Goal: Information Seeking & Learning: Check status

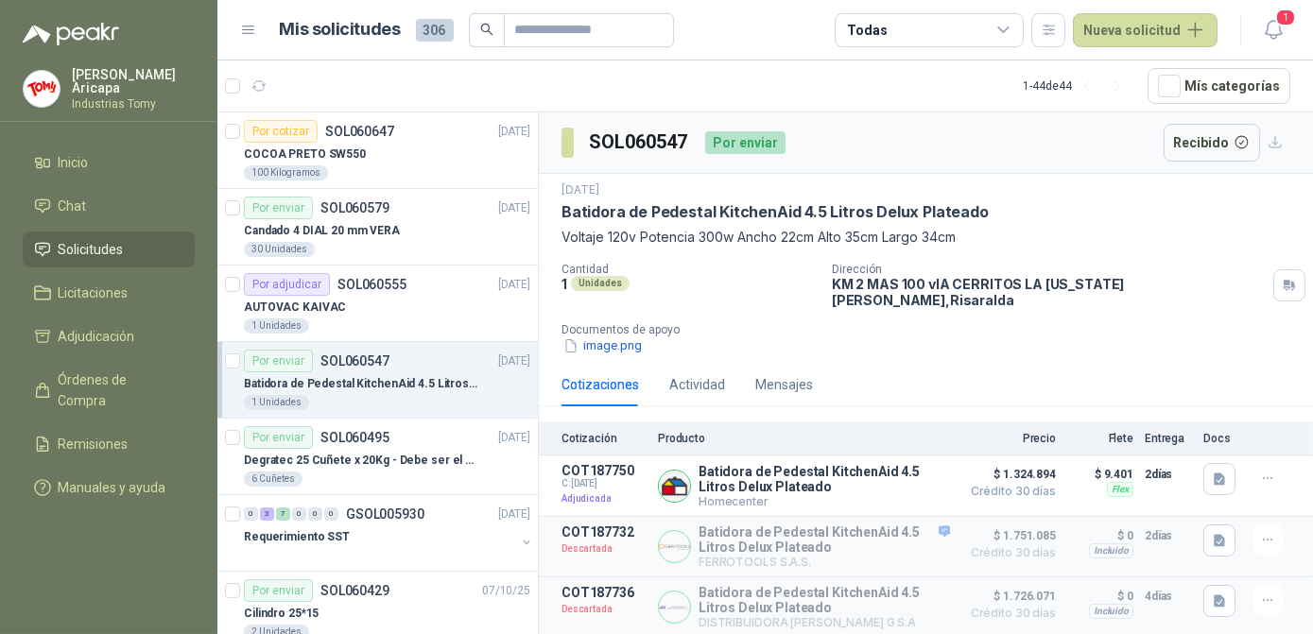
click at [965, 368] on div "Cotizaciones Actividad Mensajes" at bounding box center [925, 384] width 729 height 43
click at [965, 369] on div "Cotizaciones Actividad Mensajes" at bounding box center [925, 384] width 729 height 43
click at [947, 342] on div "[DATE] Batidora de Pedestal KitchenAid 4.5 Litros Delux Plateado Voltaje 120v P…" at bounding box center [926, 269] width 774 height 190
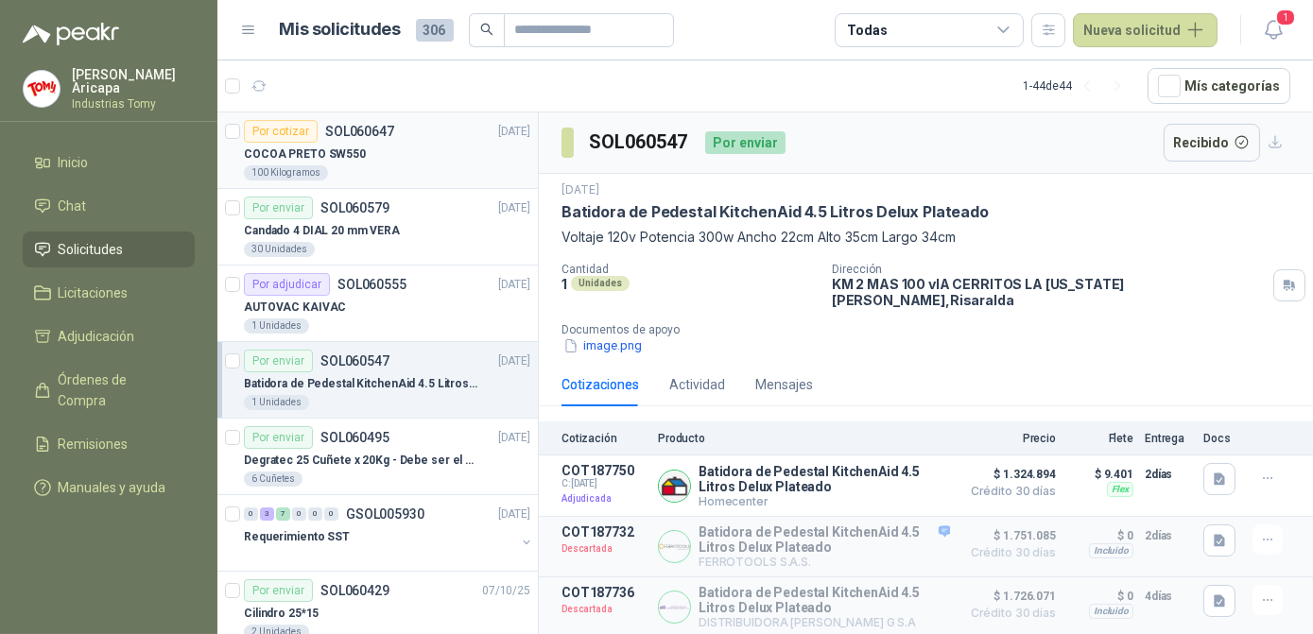
click at [363, 149] on div "COCOA PRETO SW550" at bounding box center [387, 154] width 286 height 23
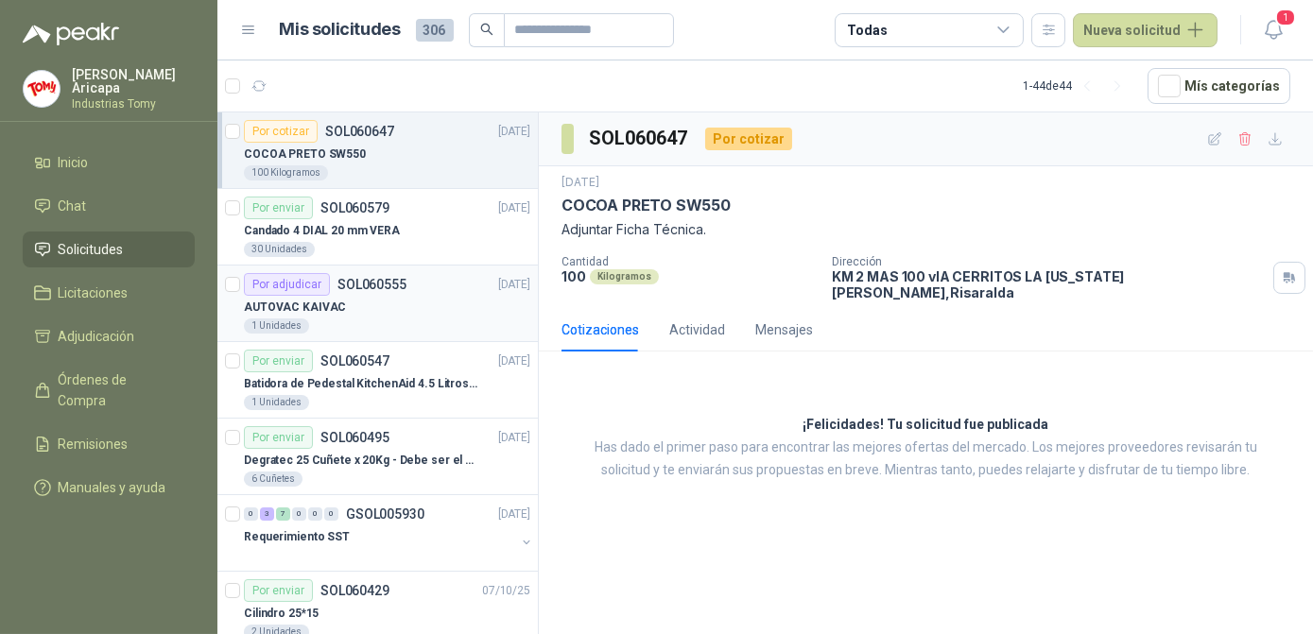
click at [365, 302] on div "AUTOVAC KAIVAC" at bounding box center [387, 307] width 286 height 23
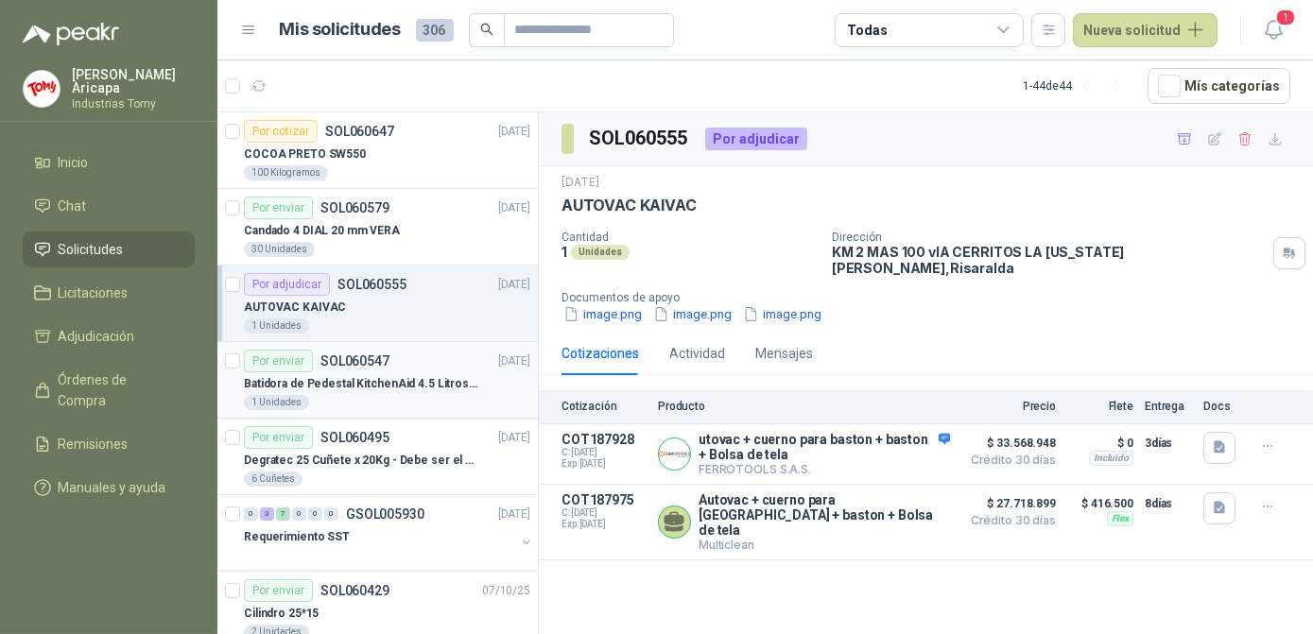
click at [375, 384] on p "Batidora de Pedestal KitchenAid 4.5 Litros Delux Plateado" at bounding box center [361, 384] width 235 height 18
